Goal: Information Seeking & Learning: Understand process/instructions

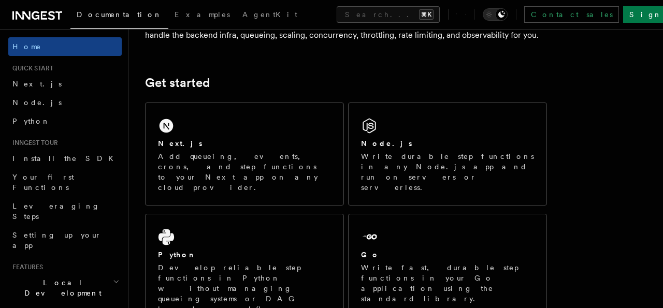
scroll to position [119, 0]
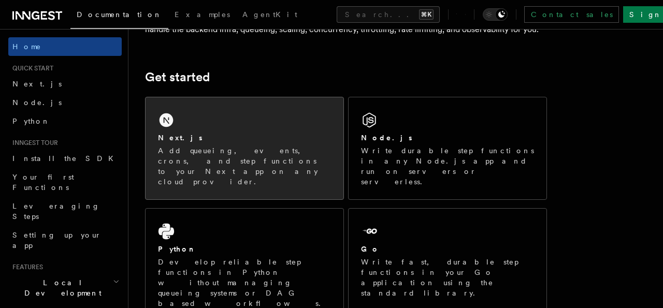
click at [247, 142] on div "Next.js" at bounding box center [244, 138] width 173 height 11
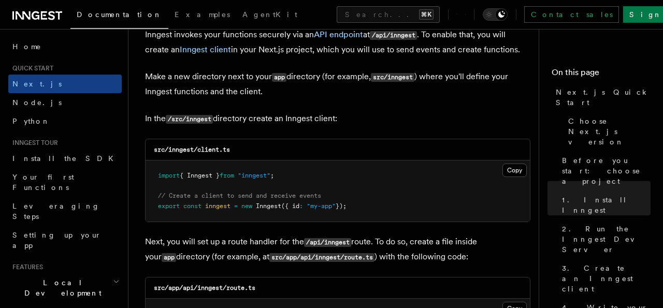
scroll to position [1281, 0]
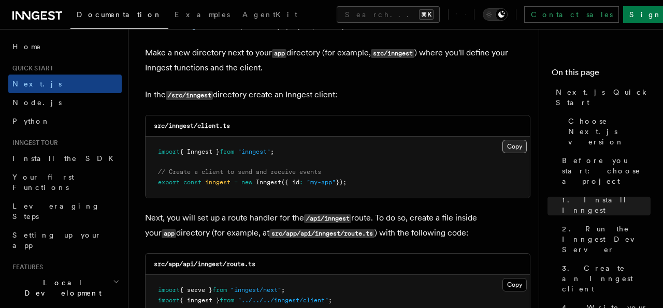
click at [517, 140] on button "Copy Copied" at bounding box center [514, 146] width 24 height 13
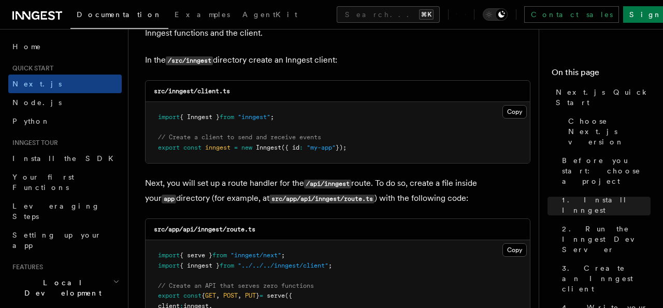
scroll to position [1320, 0]
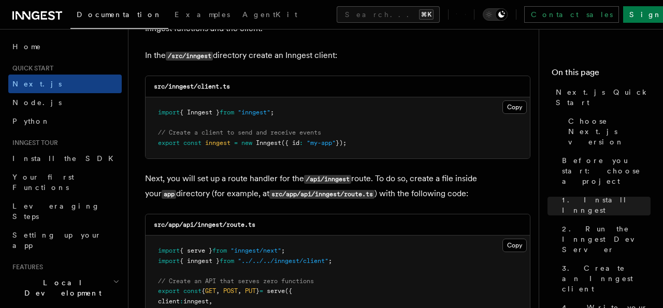
click at [333, 175] on code "/api/inngest" at bounding box center [327, 179] width 47 height 9
copy code "inngest"
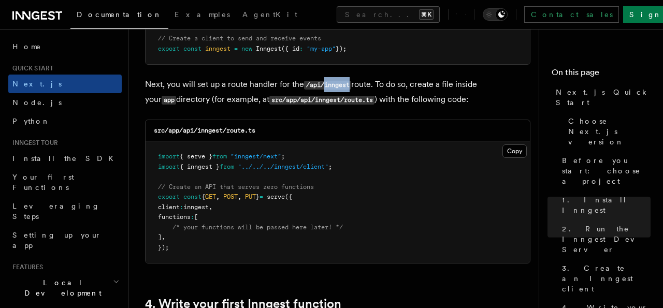
scroll to position [1418, 0]
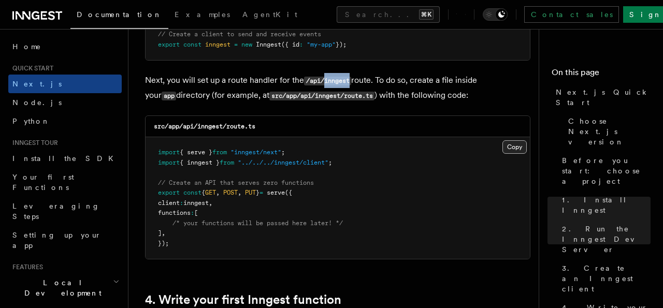
click at [513, 140] on button "Copy Copied" at bounding box center [514, 146] width 24 height 13
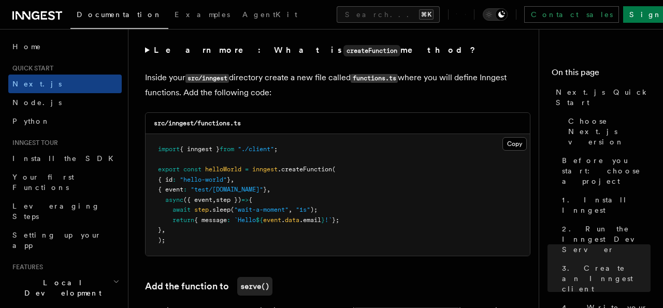
scroll to position [1810, 0]
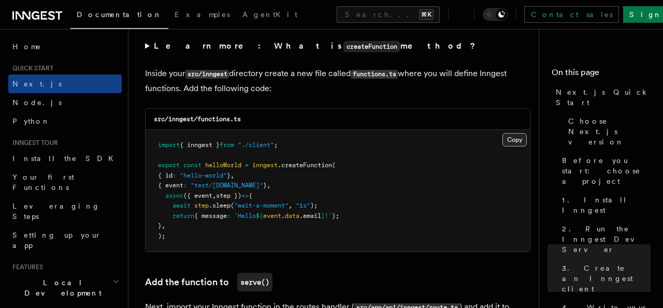
click at [514, 133] on button "Copy Copied" at bounding box center [514, 139] width 24 height 13
